Goal: Information Seeking & Learning: Learn about a topic

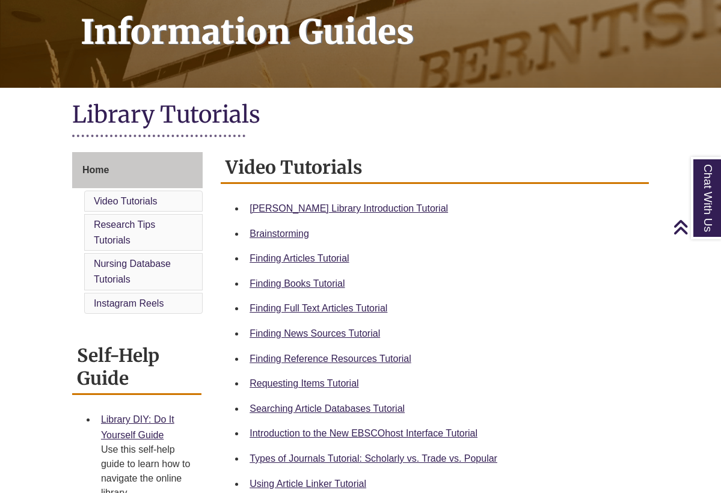
scroll to position [185, 0]
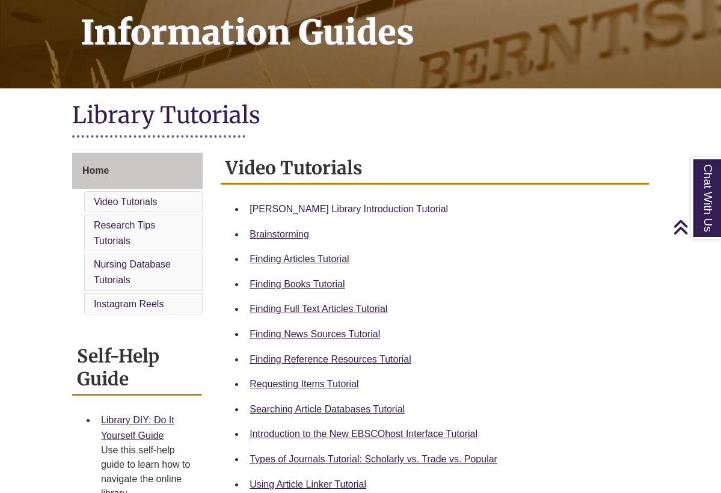
click at [278, 204] on link "Berntsen Library Introduction Tutorial" at bounding box center [349, 209] width 198 height 10
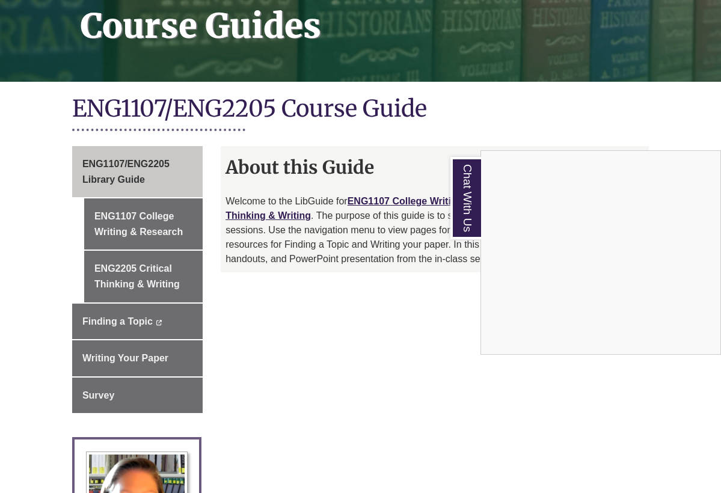
scroll to position [209, 0]
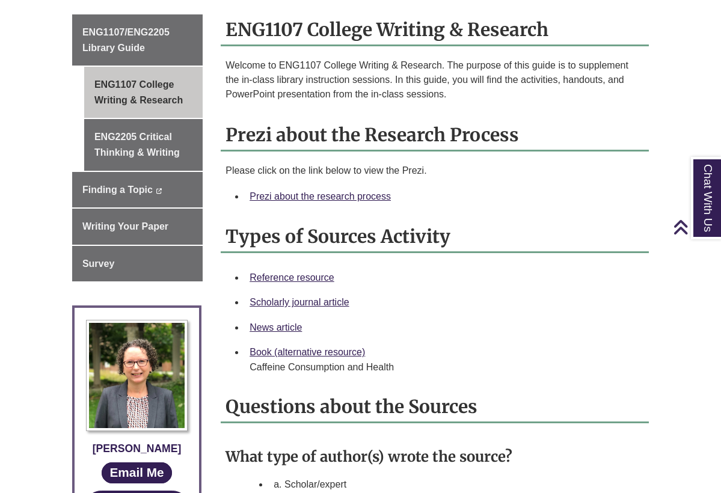
scroll to position [339, 0]
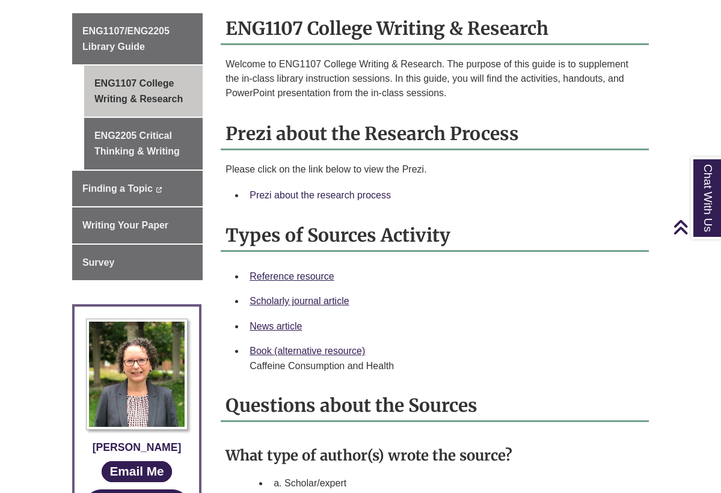
click at [309, 190] on link "Prezi about the research process" at bounding box center [320, 195] width 141 height 10
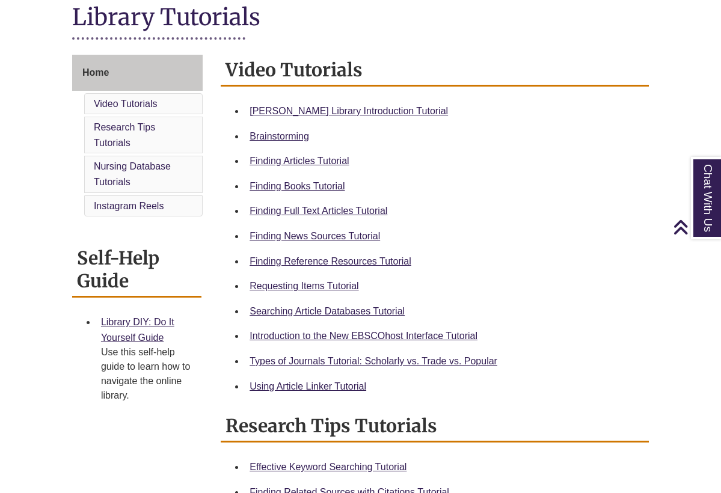
scroll to position [272, 0]
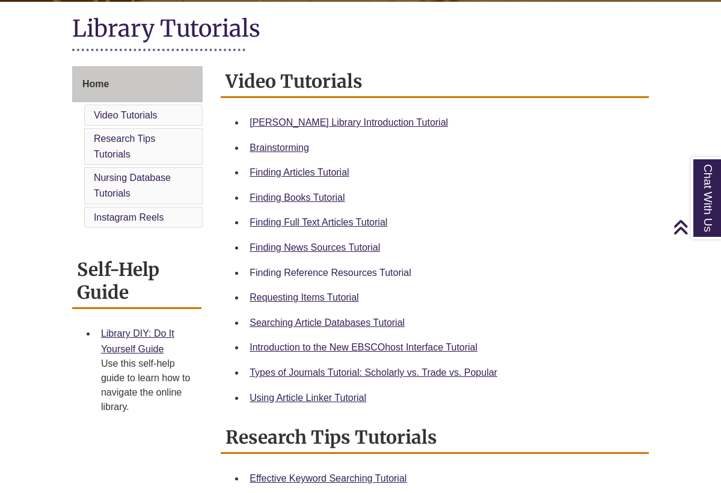
click at [308, 272] on link "Finding Reference Resources Tutorial" at bounding box center [331, 273] width 162 height 10
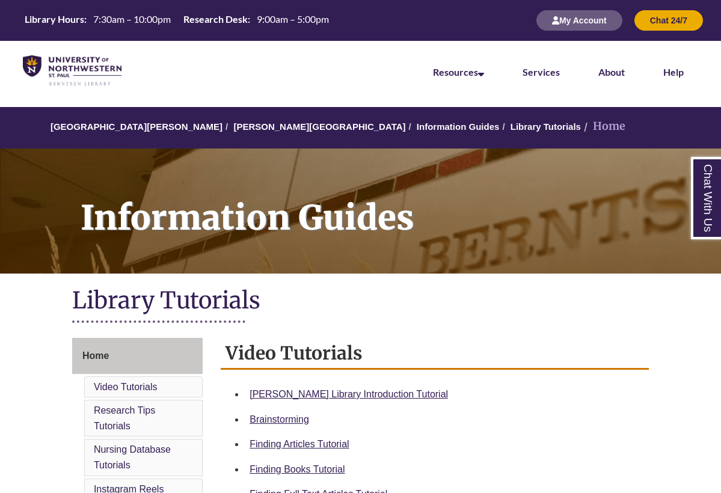
scroll to position [0, 0]
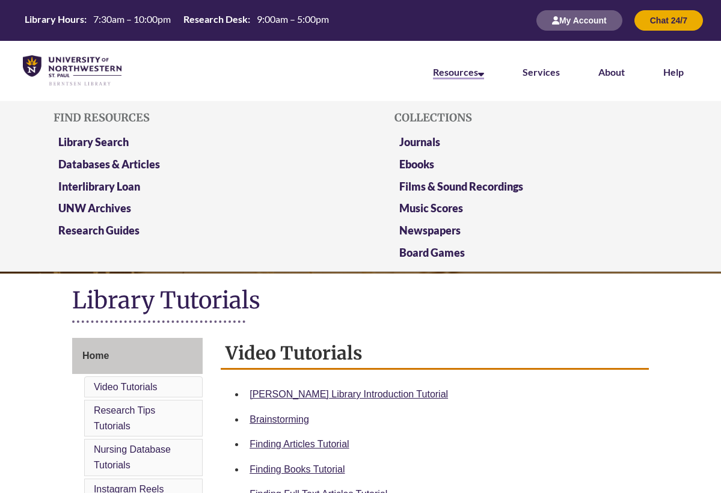
click at [473, 71] on link "Resources" at bounding box center [458, 72] width 51 height 13
click at [147, 163] on link "Databases & Articles" at bounding box center [109, 165] width 102 height 15
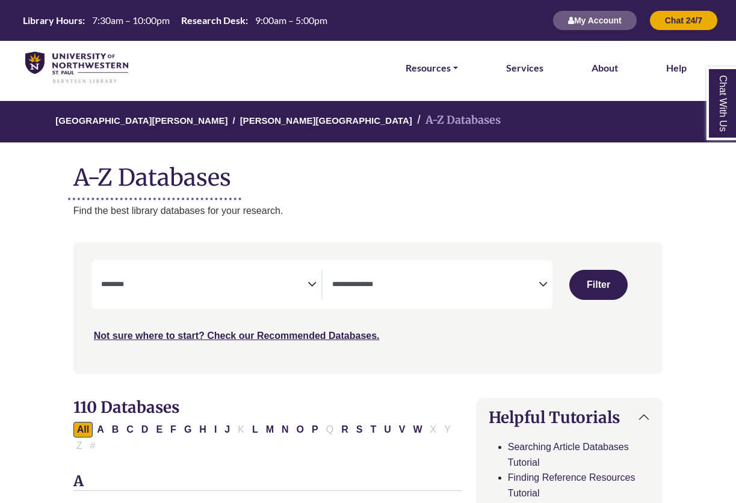
select select "Database Subject Filter"
select select "Database Types Filter"
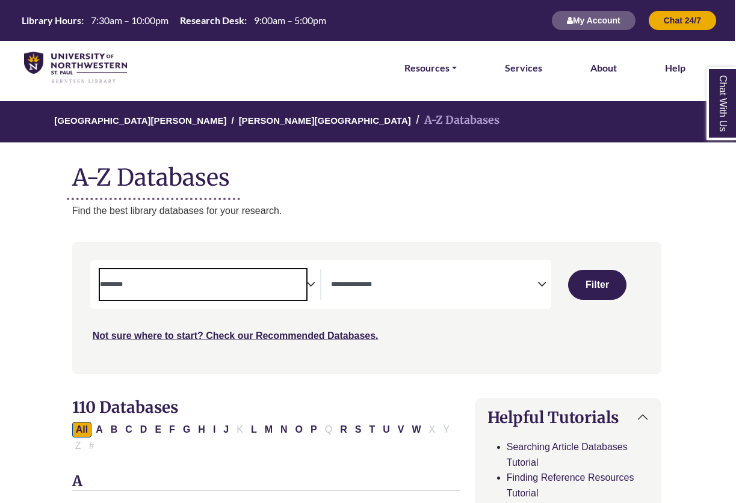
click at [140, 291] on span "Search filters" at bounding box center [203, 284] width 206 height 31
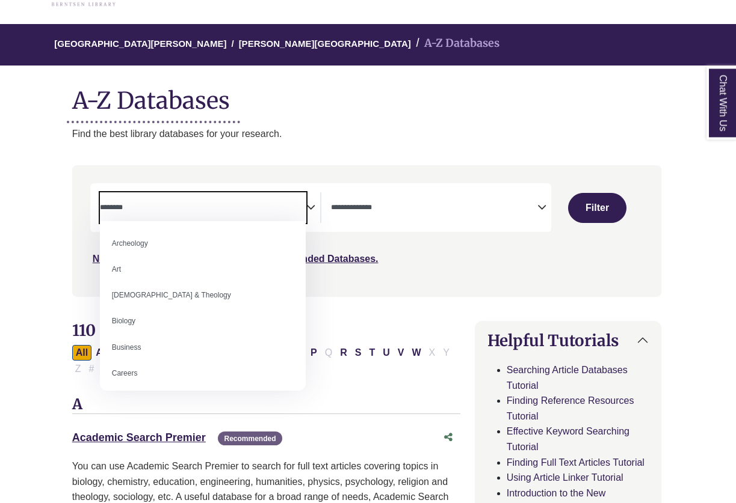
scroll to position [0, 0]
select select "*****"
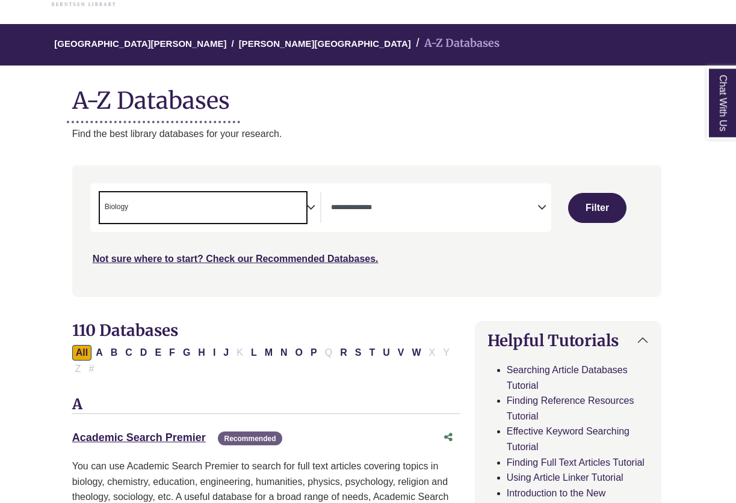
click at [379, 204] on textarea "Search" at bounding box center [434, 209] width 206 height 10
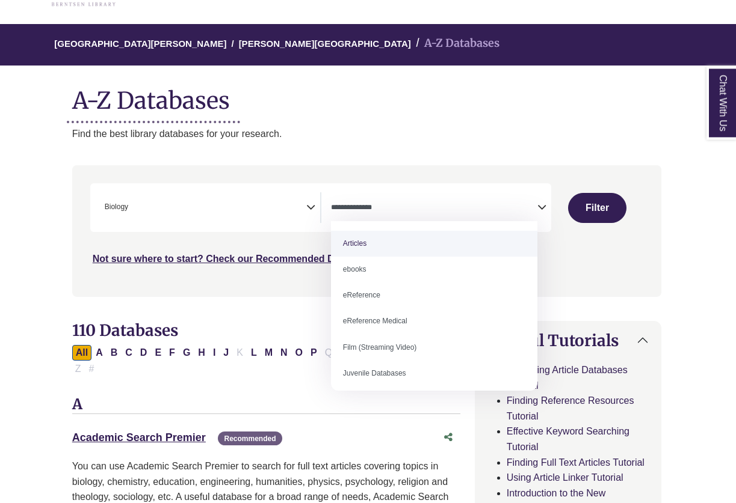
select select "*****"
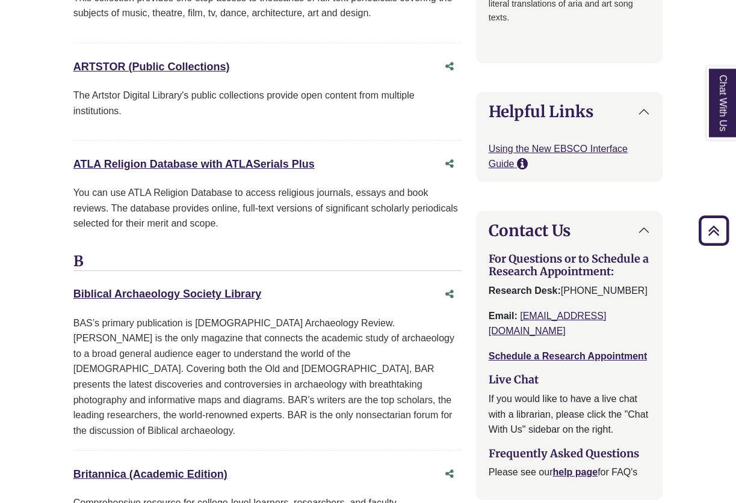
scroll to position [2993, 0]
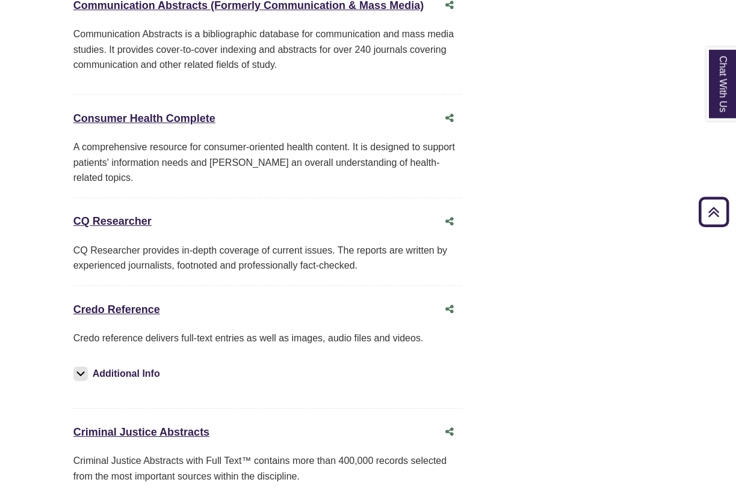
click at [126, 318] on div "Credo Reference This link opens in a new window" at bounding box center [267, 329] width 388 height 23
click at [127, 323] on link "Credo Reference This link opens in a new window" at bounding box center [116, 329] width 87 height 12
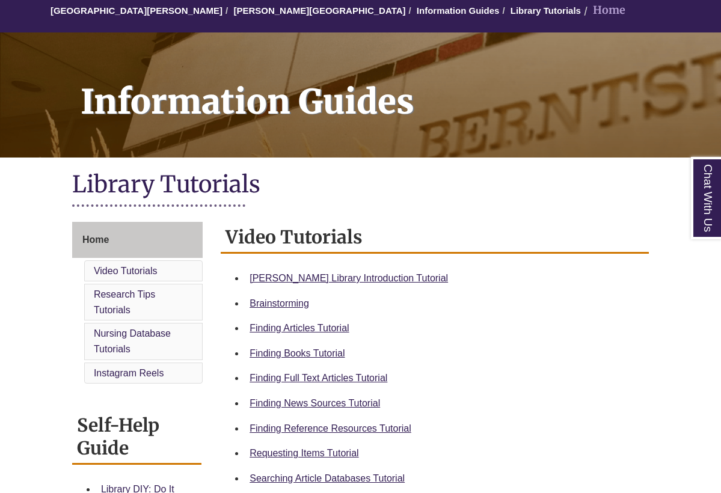
scroll to position [221, 0]
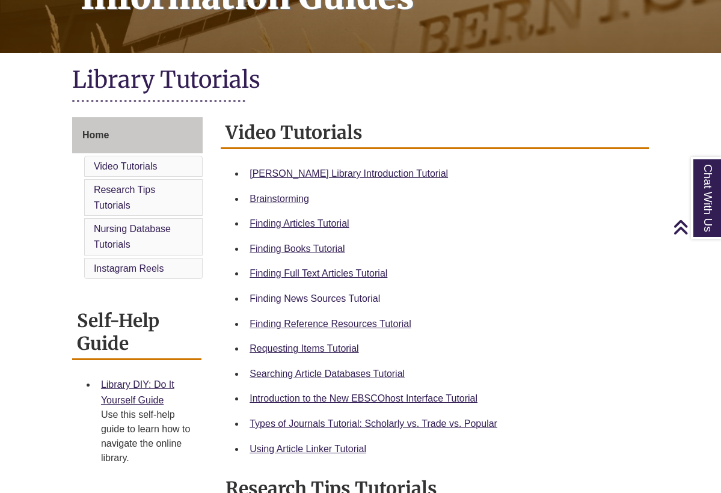
click at [318, 295] on link "Finding News Sources Tutorial" at bounding box center [315, 298] width 131 height 10
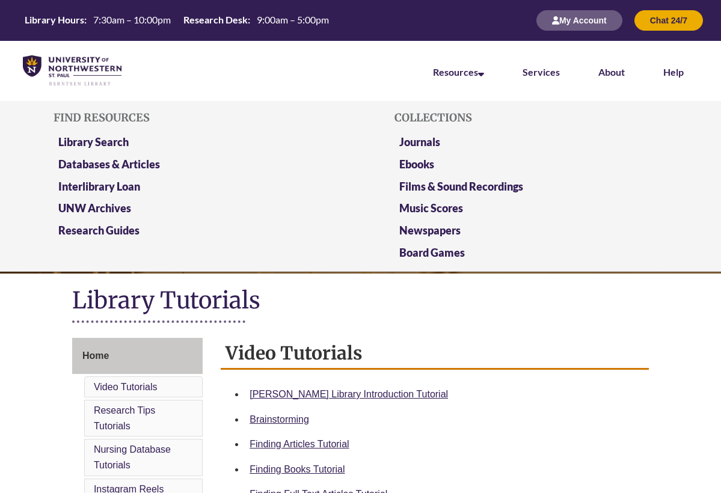
scroll to position [0, 0]
click at [403, 226] on link "Newspapers" at bounding box center [429, 231] width 61 height 15
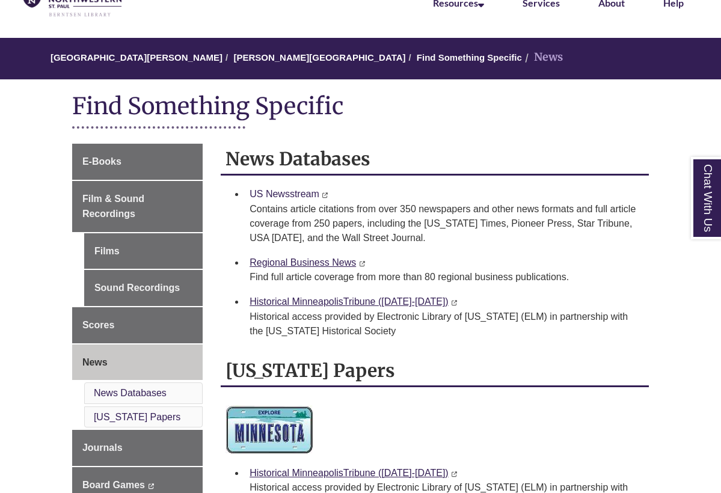
scroll to position [81, 0]
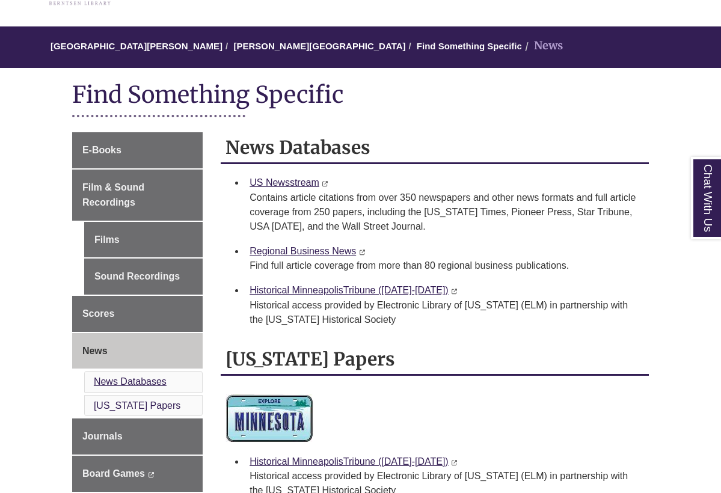
click at [113, 379] on link "News Databases" at bounding box center [130, 381] width 73 height 10
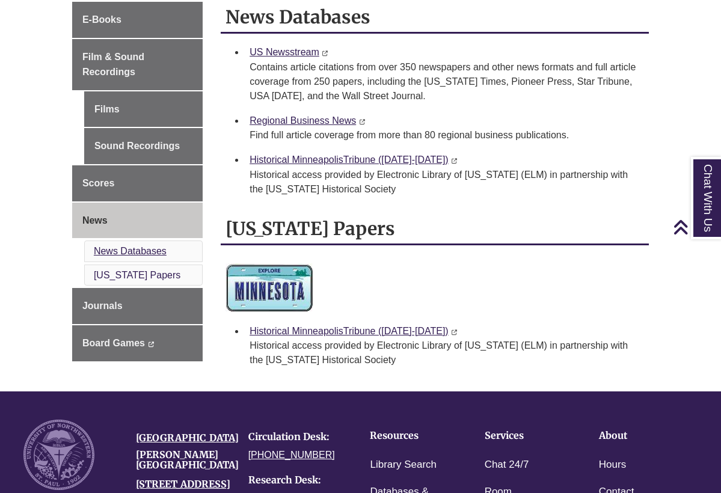
click at [144, 247] on link "News Databases" at bounding box center [130, 251] width 73 height 10
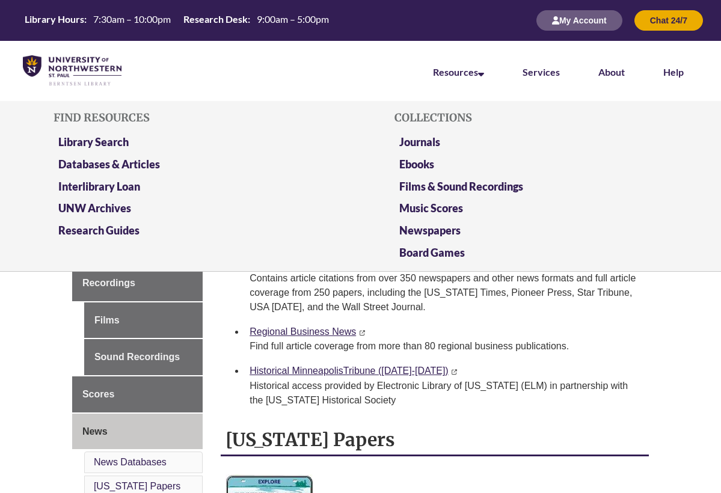
scroll to position [0, 0]
click at [94, 140] on link "Library Search" at bounding box center [93, 142] width 70 height 15
